Goal: Task Accomplishment & Management: Complete application form

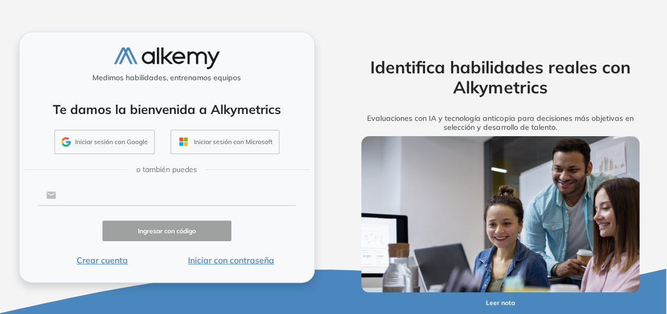
click at [176, 195] on input "text" at bounding box center [175, 195] width 239 height 20
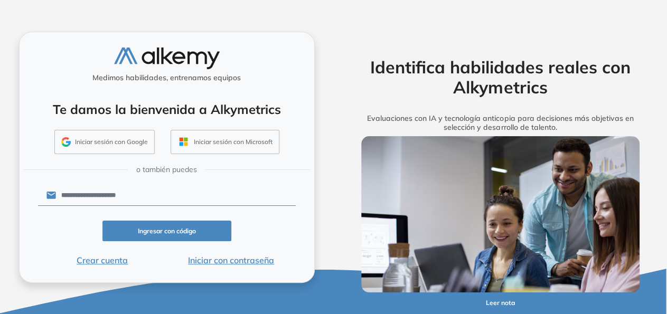
type input "**********"
click at [170, 234] on button "Ingresar con código" at bounding box center [166, 231] width 129 height 21
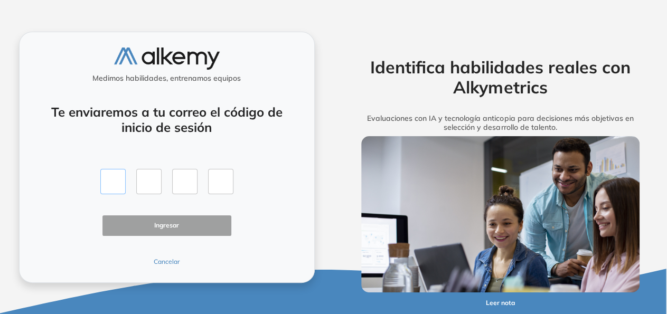
click at [123, 188] on input "text" at bounding box center [112, 181] width 25 height 25
type input "*"
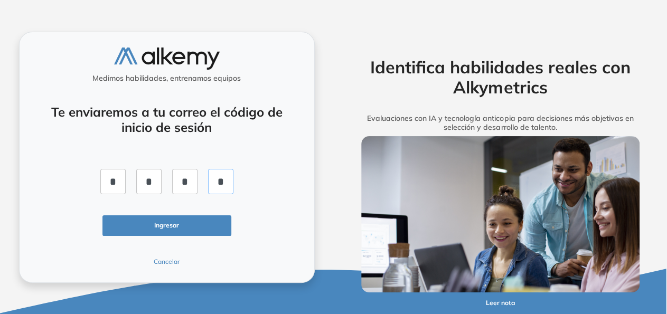
type input "*"
click at [164, 227] on button "Ingresar" at bounding box center [166, 225] width 129 height 21
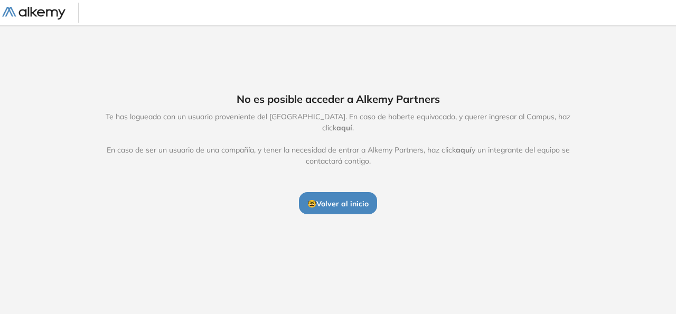
click at [352, 125] on span "aquí" at bounding box center [344, 127] width 16 height 9
